Goal: Navigation & Orientation: Find specific page/section

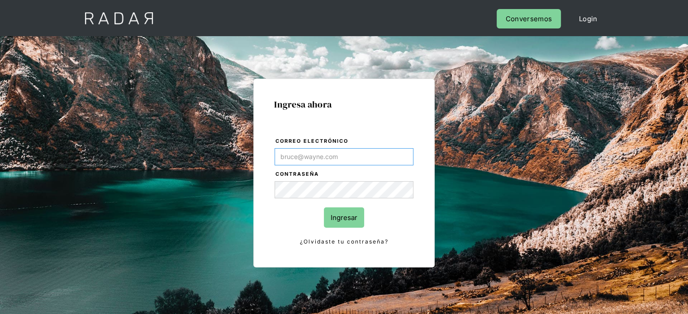
type input "[EMAIL_ADDRESS][PERSON_NAME][DOMAIN_NAME]"
click at [336, 215] on input "Ingresar" at bounding box center [344, 218] width 40 height 20
type input "[EMAIL_ADDRESS][PERSON_NAME][DOMAIN_NAME]"
click at [351, 216] on input "Ingresar" at bounding box center [344, 218] width 40 height 20
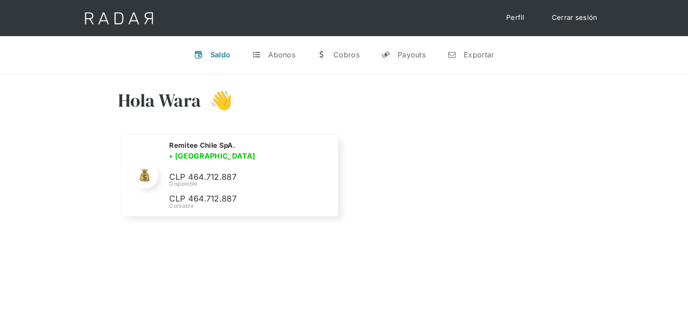
click at [110, 172] on div "Hola Wara 👋 Cargando tus cuentas... Nombre de la empresa • [GEOGRAPHIC_DATA] • …" at bounding box center [344, 154] width 688 height 162
click at [264, 64] on link "t Abonos" at bounding box center [274, 55] width 58 height 24
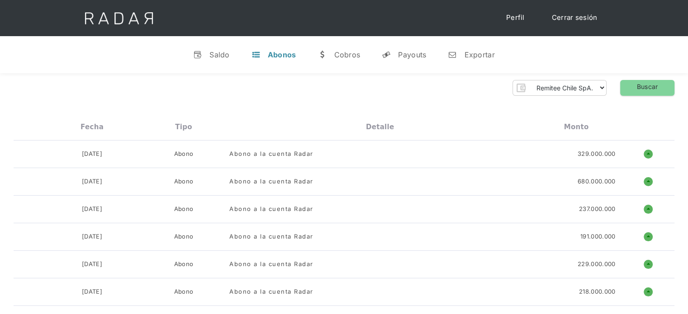
click at [272, 50] on div "Abonos" at bounding box center [282, 54] width 28 height 9
